Goal: Answer question/provide support

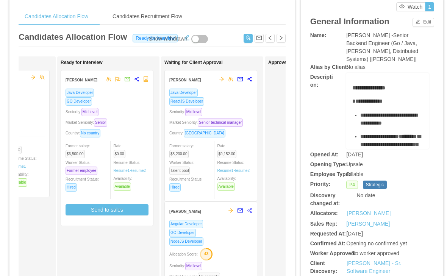
scroll to position [23, 0]
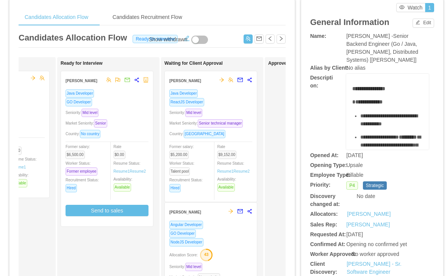
click at [239, 124] on div "Market Seniority: Senior technical manager" at bounding box center [210, 123] width 83 height 9
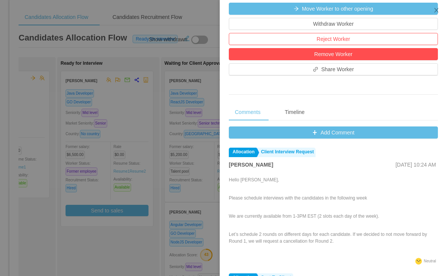
scroll to position [243, 0]
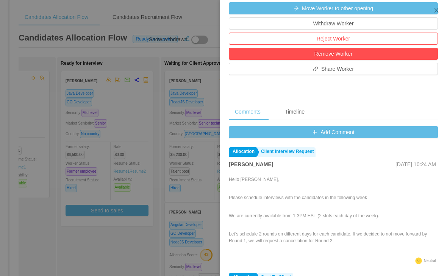
click at [354, 138] on button "Add Comment" at bounding box center [333, 132] width 209 height 12
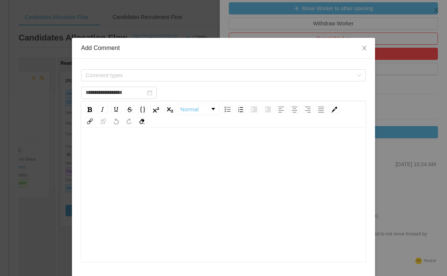
click at [286, 78] on span "Comment types" at bounding box center [219, 76] width 267 height 8
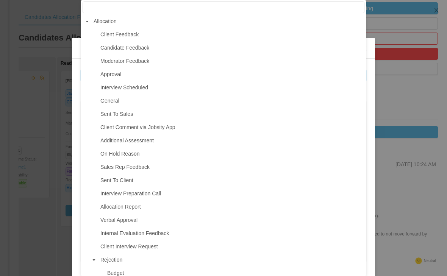
click at [134, 87] on span "Interview Scheduled" at bounding box center [124, 87] width 48 height 6
type input "**********"
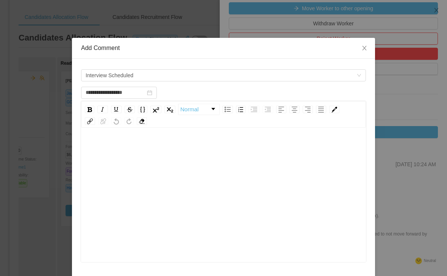
click at [281, 193] on div "rdw-editor" at bounding box center [223, 206] width 273 height 132
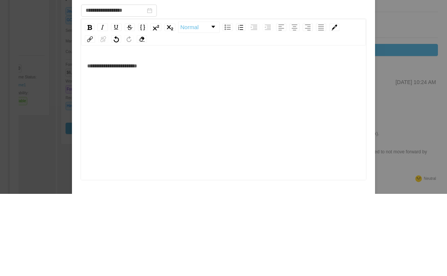
scroll to position [12, 0]
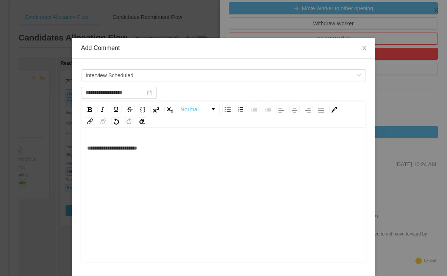
click at [290, 152] on div "**********" at bounding box center [223, 147] width 273 height 15
click at [308, 154] on div "**********" at bounding box center [223, 147] width 273 height 15
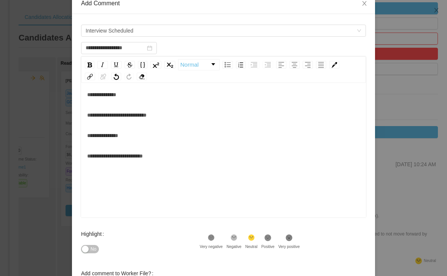
scroll to position [111, 0]
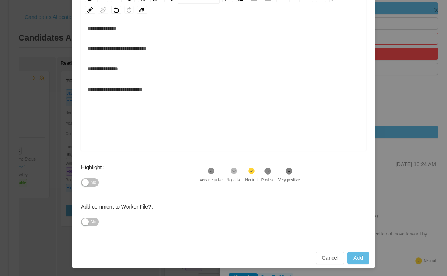
click at [271, 173] on icon at bounding box center [268, 171] width 6 height 6
click at [358, 257] on button "Add" at bounding box center [358, 258] width 22 height 12
type input "**********"
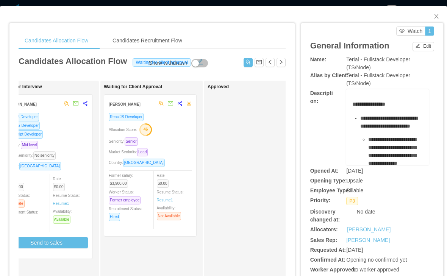
scroll to position [0, 237]
click at [175, 144] on div "Seniority: Senior" at bounding box center [149, 141] width 83 height 9
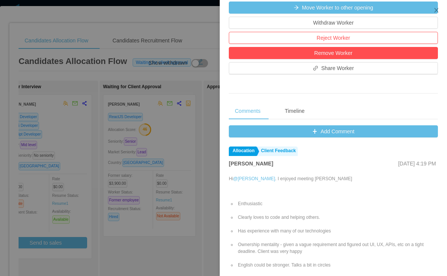
scroll to position [240, 0]
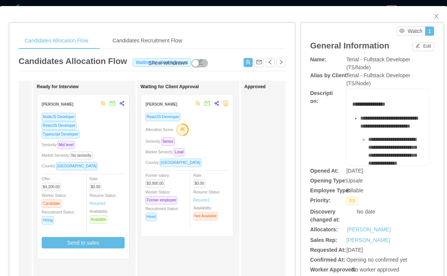
scroll to position [0, 201]
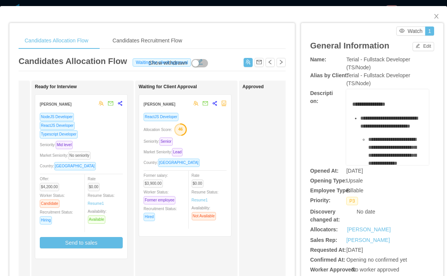
click at [206, 157] on div "ReactJS Developer Allocation Score: 46 Seniority: Senior Market Seniority: Lead…" at bounding box center [184, 171] width 83 height 119
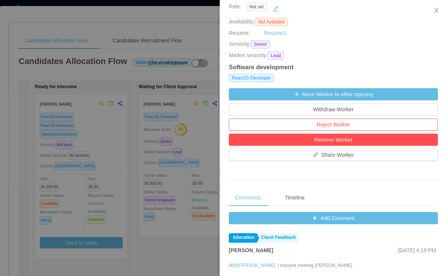
scroll to position [154, 0]
